Goal: Transaction & Acquisition: Purchase product/service

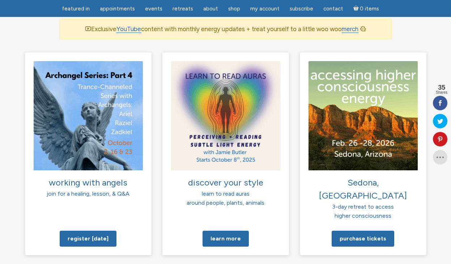
scroll to position [516, 0]
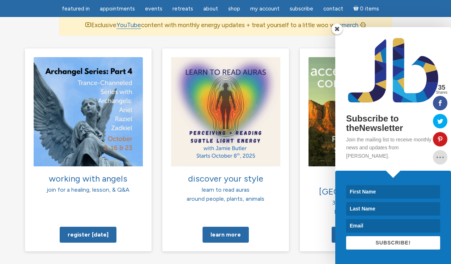
click at [391, 192] on input at bounding box center [393, 191] width 94 height 13
type input "Bärbel"
click at [390, 206] on input at bounding box center [393, 208] width 94 height 13
type input "Hünnighausen"
click at [384, 228] on input at bounding box center [393, 225] width 94 height 13
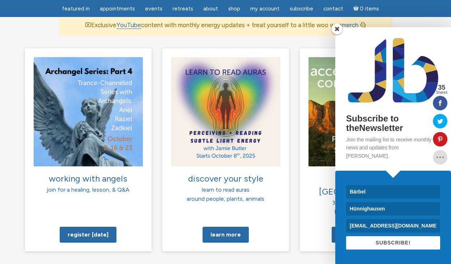
type input "baerbelhue@web.de"
click at [398, 244] on span "SUBSCRIBE!" at bounding box center [392, 243] width 35 height 6
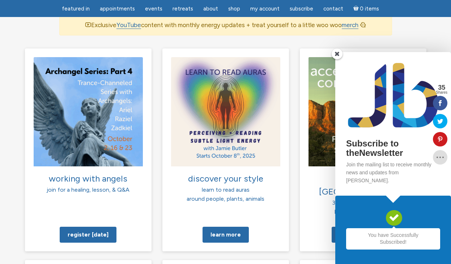
click at [341, 59] on span at bounding box center [337, 53] width 11 height 11
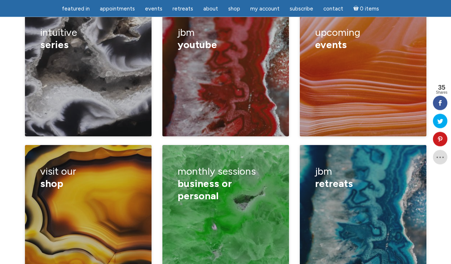
scroll to position [1106, 0]
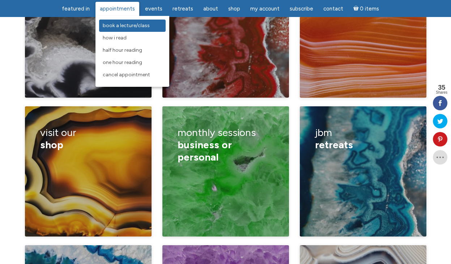
click at [119, 23] on span "Book a Lecture/Class" at bounding box center [126, 25] width 47 height 6
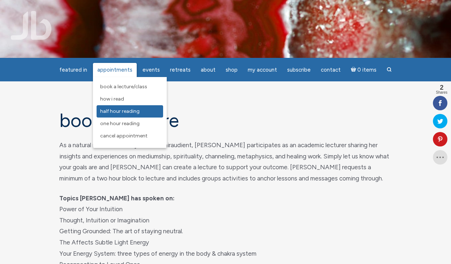
click at [120, 108] on link "Half Hour Reading" at bounding box center [130, 111] width 67 height 12
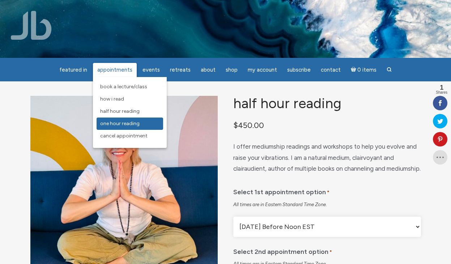
click at [120, 122] on span "One Hour Reading" at bounding box center [119, 123] width 39 height 6
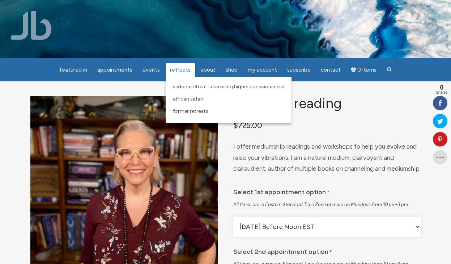
click at [181, 71] on span "Retreats" at bounding box center [180, 70] width 21 height 7
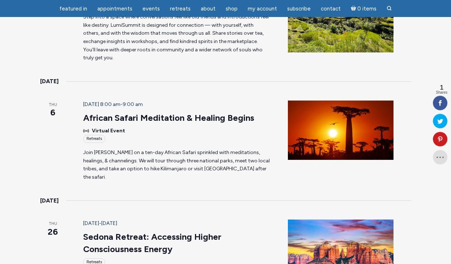
scroll to position [148, 0]
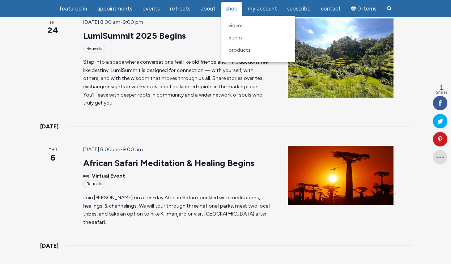
click at [232, 7] on span "Shop" at bounding box center [232, 8] width 12 height 7
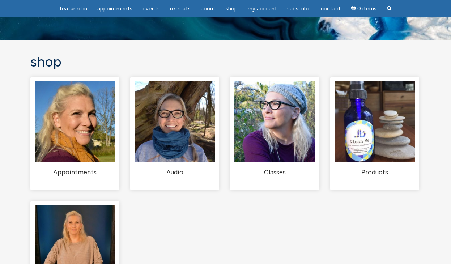
scroll to position [37, 0]
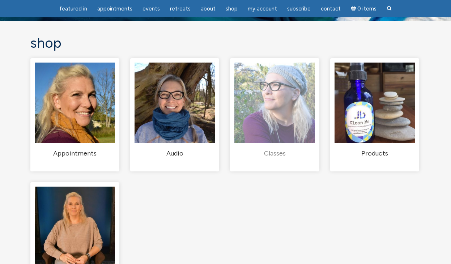
click at [268, 123] on img "Visit product category Classes" at bounding box center [274, 103] width 80 height 80
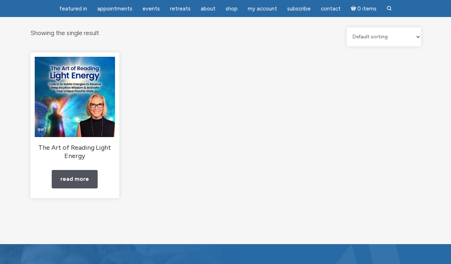
scroll to position [74, 0]
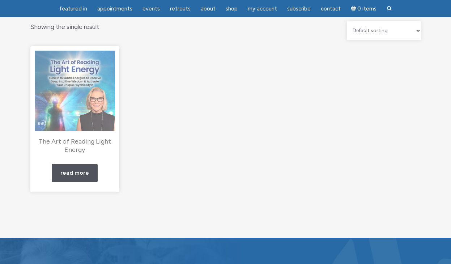
click at [69, 85] on img "main" at bounding box center [75, 91] width 80 height 80
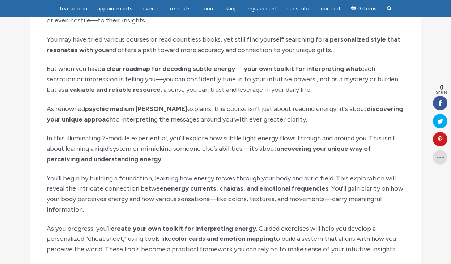
scroll to position [811, 0]
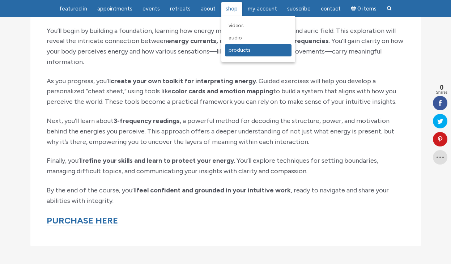
click at [236, 52] on span "Products" at bounding box center [239, 50] width 22 height 6
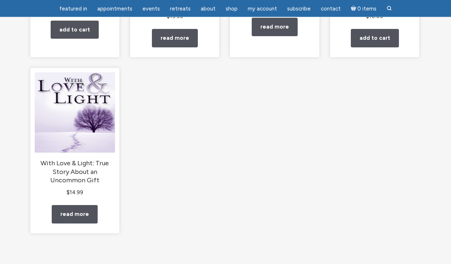
scroll to position [221, 0]
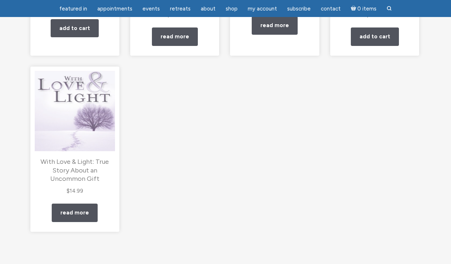
click at [98, 132] on img "main" at bounding box center [75, 111] width 80 height 80
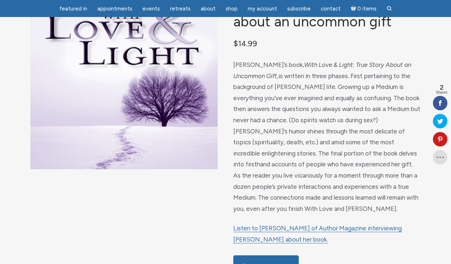
scroll to position [148, 0]
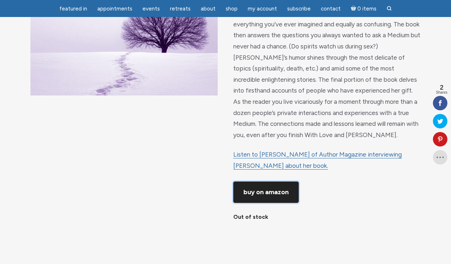
click at [248, 196] on link "Buy on Amazon" at bounding box center [265, 191] width 65 height 21
